Goal: Information Seeking & Learning: Learn about a topic

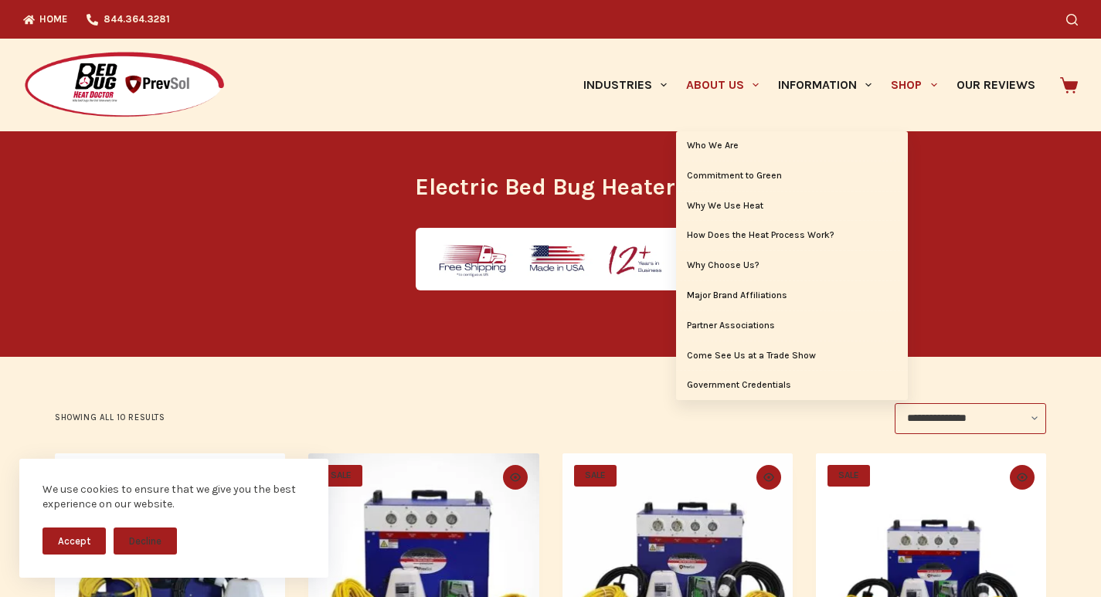
click at [676, 77] on link "About Us" at bounding box center [722, 85] width 92 height 93
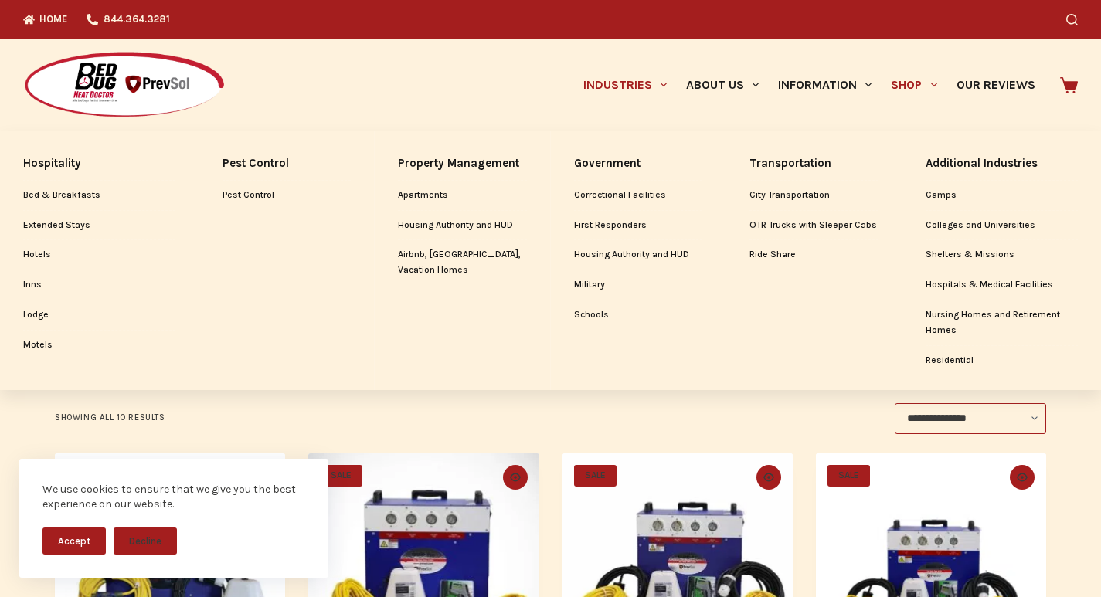
click at [574, 114] on link "Industries" at bounding box center [625, 85] width 103 height 93
click at [574, 74] on link "Industries" at bounding box center [625, 85] width 103 height 93
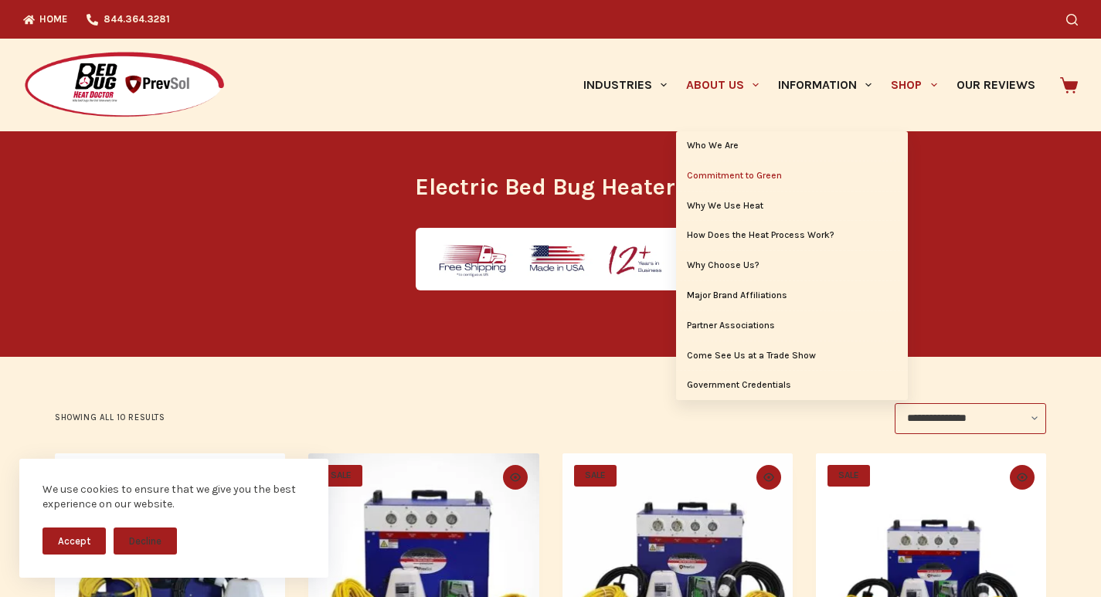
click at [803, 165] on link "Commitment to Green" at bounding box center [792, 176] width 232 height 29
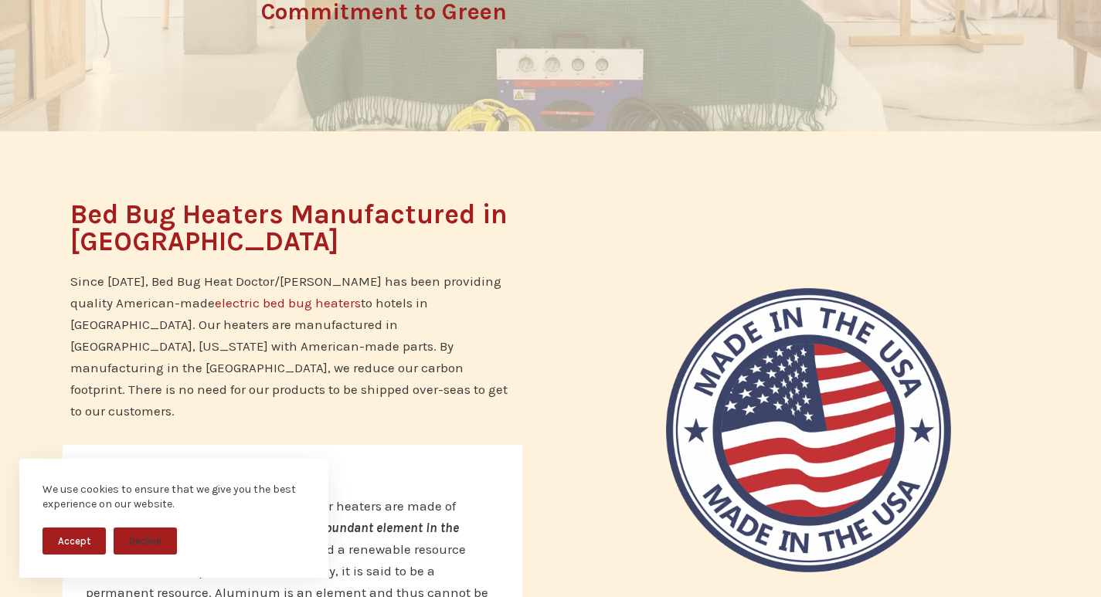
scroll to position [290, 0]
